Goal: Task Accomplishment & Management: Manage account settings

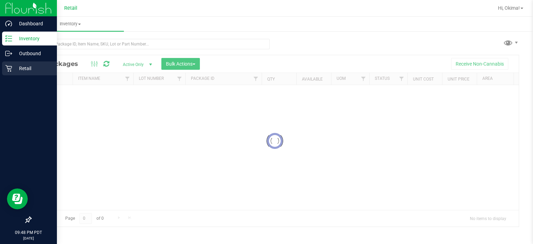
click at [32, 68] on p "Retail" at bounding box center [33, 68] width 42 height 8
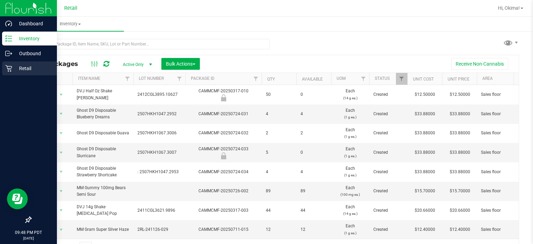
click at [31, 72] on p "Retail" at bounding box center [33, 68] width 42 height 8
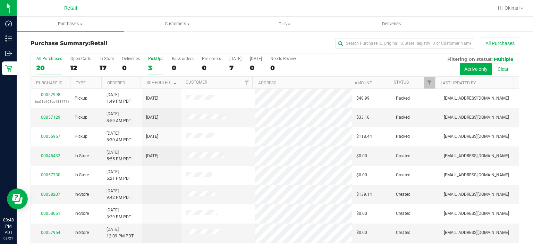
click at [157, 62] on label "PickUps 3" at bounding box center [155, 65] width 15 height 19
click at [0, 0] on input "PickUps 3" at bounding box center [0, 0] width 0 height 0
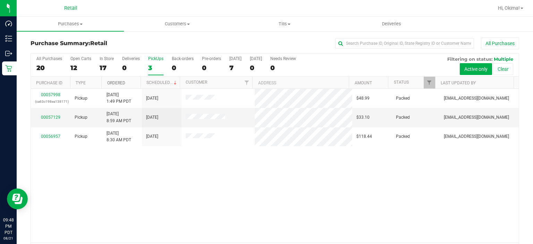
click at [124, 84] on link "Ordered" at bounding box center [116, 83] width 18 height 5
